Goal: Navigation & Orientation: Find specific page/section

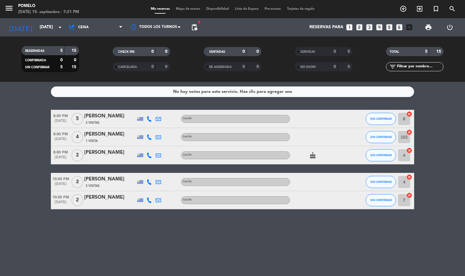
click at [182, 10] on span "Mapa de mesas" at bounding box center [188, 8] width 30 height 3
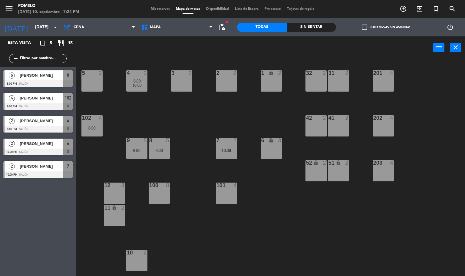
click at [253, 246] on div "4 2 8:00 10:00 3 2 2 2 1 lock 2 5 2 32 2 31 2 201 4 102 4 8:00 202 4 42 2 41 2 …" at bounding box center [272, 167] width 385 height 217
click at [152, 26] on span "Mapa" at bounding box center [155, 27] width 11 height 4
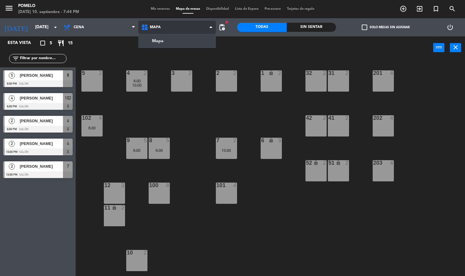
click at [178, 40] on ng-component "menu Pomelo [DATE] 10. septiembre - 7:44 PM Mis reservas Mapa de mesas Disponib…" at bounding box center [232, 138] width 465 height 276
click at [177, 25] on span "Mapa" at bounding box center [177, 27] width 78 height 13
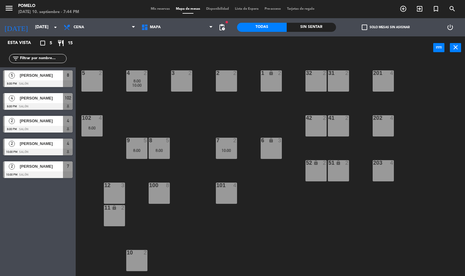
click at [158, 5] on div "menu Pomelo [DATE] 10. septiembre - 7:44 PM Mis reservas Mapa de mesas Disponib…" at bounding box center [232, 9] width 465 height 18
click at [161, 8] on span "Mis reservas" at bounding box center [160, 8] width 25 height 3
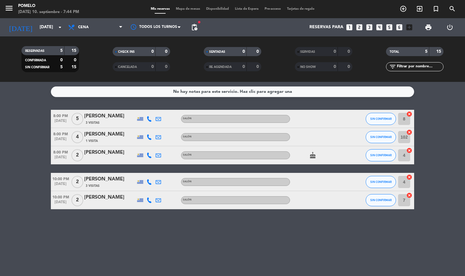
click at [185, 4] on div "menu Pomelo [DATE] 10. septiembre - 7:44 PM Mis reservas Mapa de mesas Disponib…" at bounding box center [232, 9] width 465 height 18
click at [185, 9] on span "Mapa de mesas" at bounding box center [188, 8] width 30 height 3
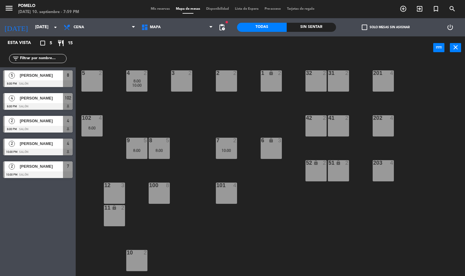
click at [163, 8] on span "Mis reservas" at bounding box center [160, 8] width 25 height 3
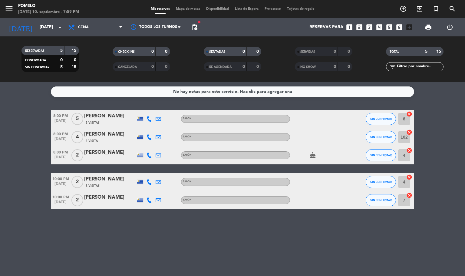
click at [178, 9] on span "Mapa de mesas" at bounding box center [188, 8] width 30 height 3
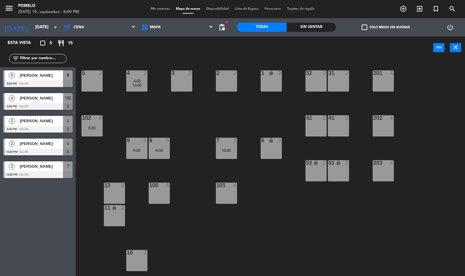
click at [164, 9] on span "Mis reservas" at bounding box center [160, 8] width 25 height 3
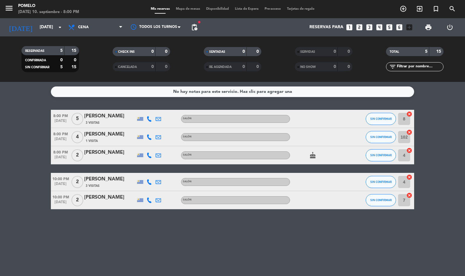
click at [185, 8] on span "Mapa de mesas" at bounding box center [188, 8] width 30 height 3
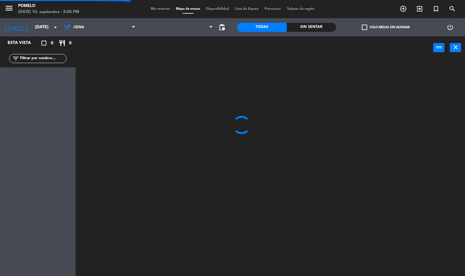
click at [156, 8] on span "Mis reservas" at bounding box center [160, 8] width 25 height 3
